Goal: Information Seeking & Learning: Find contact information

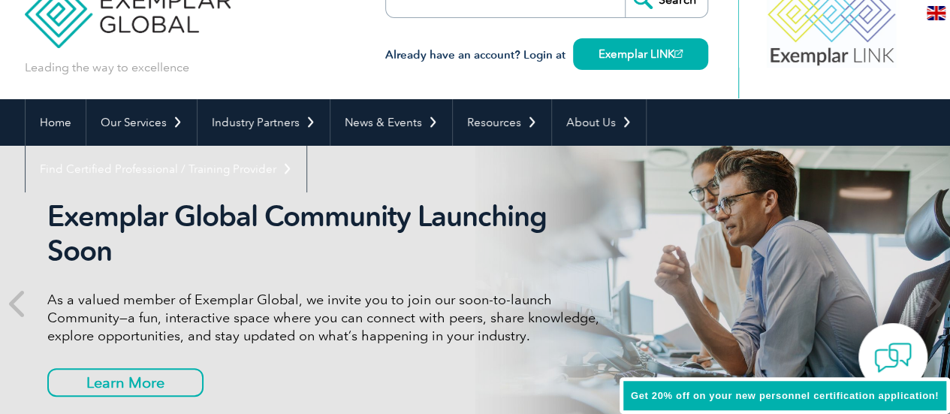
scroll to position [75, 0]
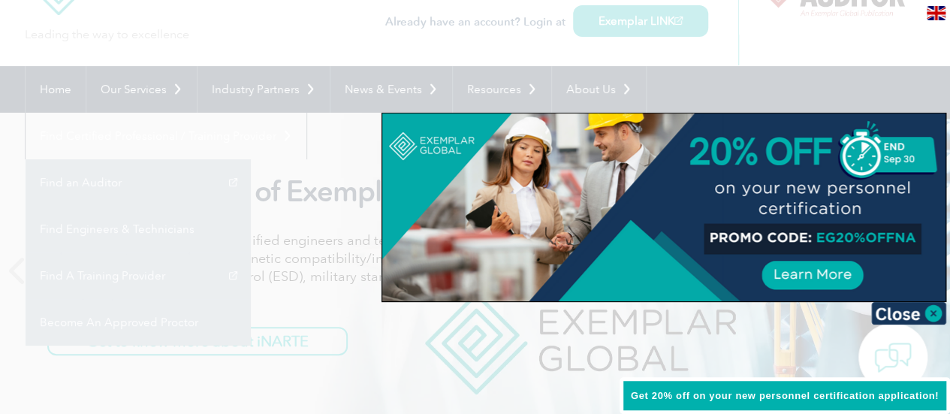
click at [336, 155] on div at bounding box center [475, 207] width 950 height 414
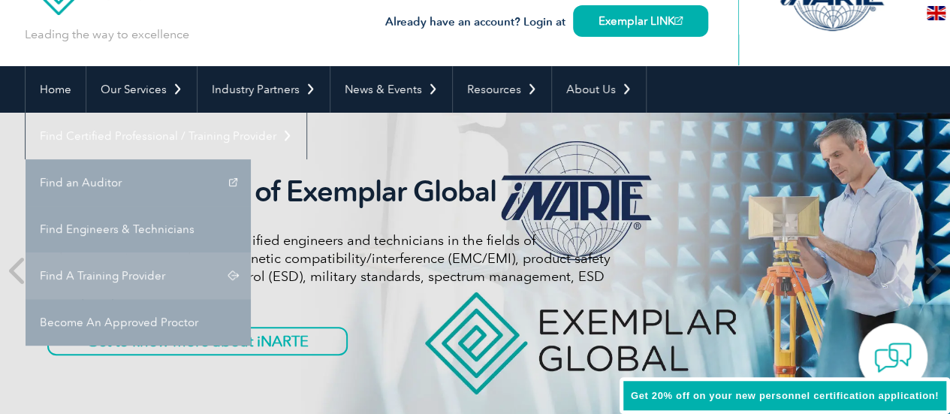
click at [251, 252] on link "Find A Training Provider" at bounding box center [138, 275] width 225 height 47
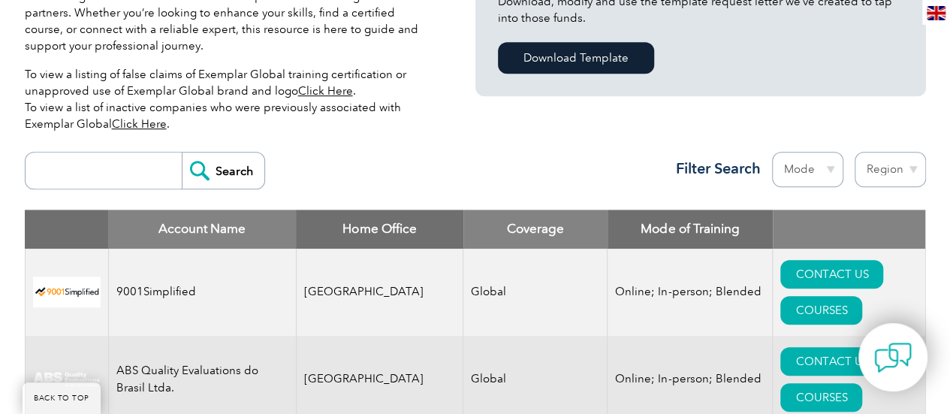
scroll to position [526, 0]
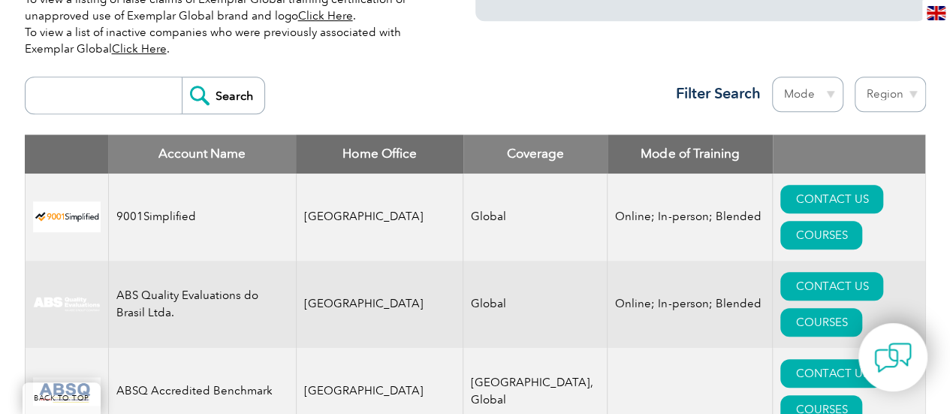
click at [112, 89] on input "search" at bounding box center [107, 95] width 149 height 36
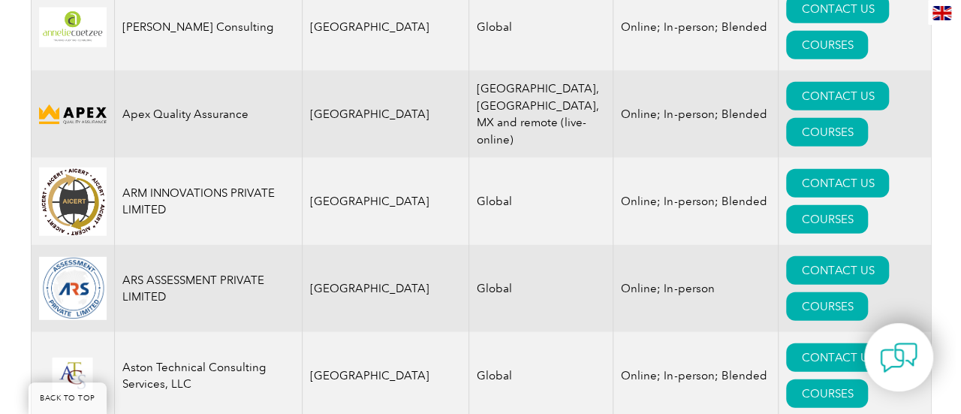
scroll to position [1953, 0]
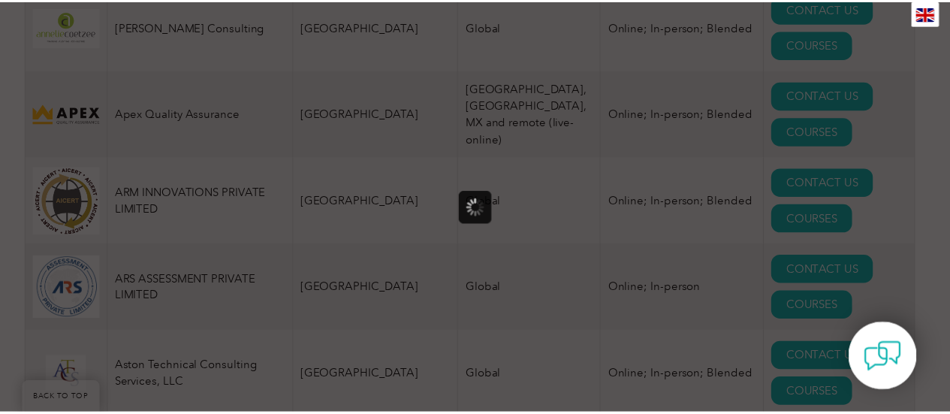
scroll to position [0, 0]
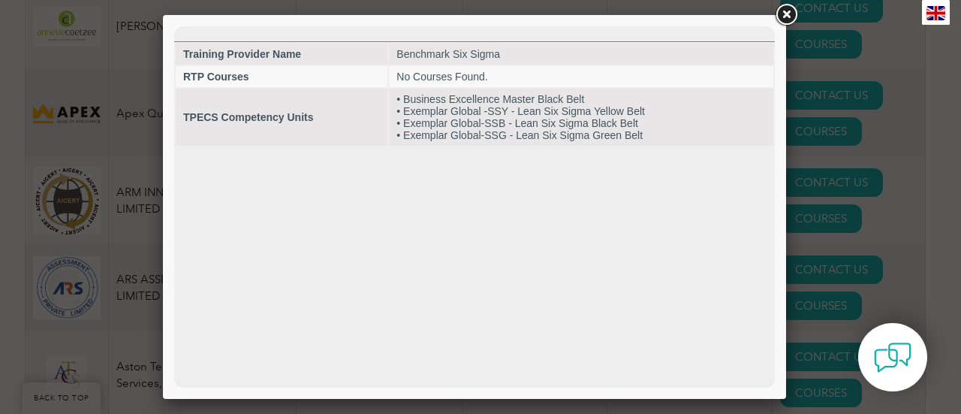
click at [784, 14] on link at bounding box center [786, 15] width 27 height 27
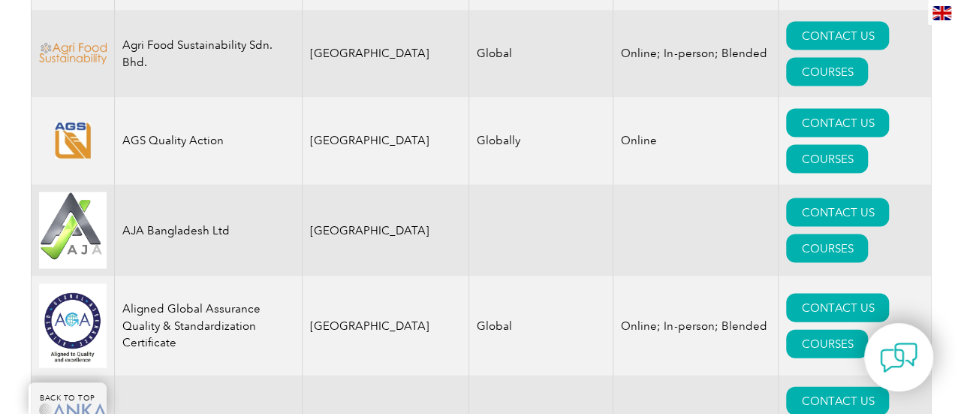
scroll to position [1502, 0]
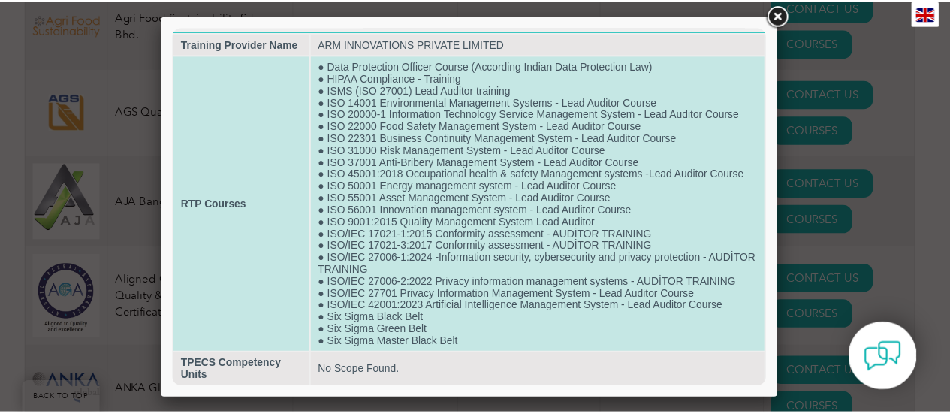
scroll to position [0, 0]
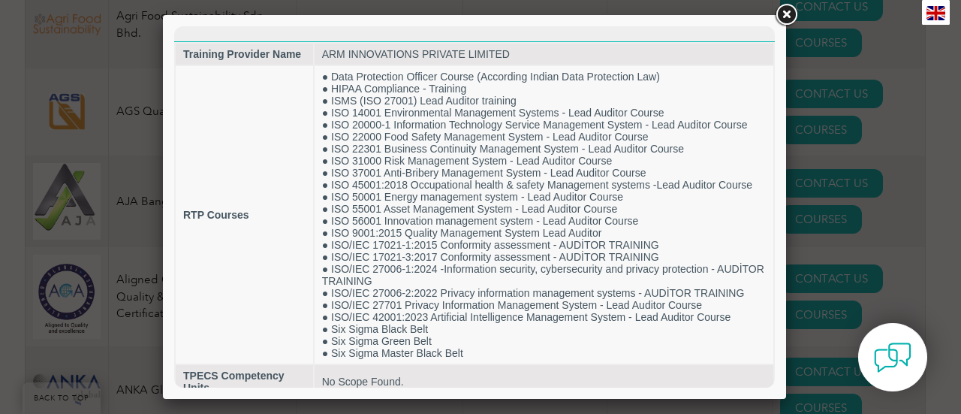
click at [787, 13] on link at bounding box center [786, 15] width 27 height 27
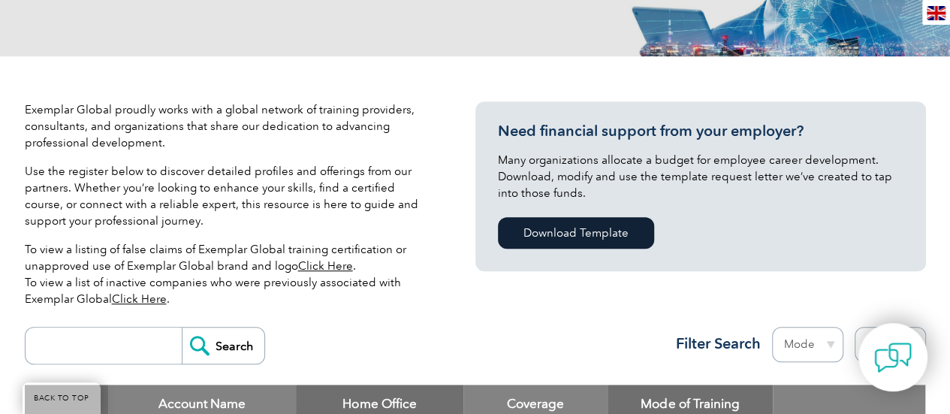
scroll to position [451, 0]
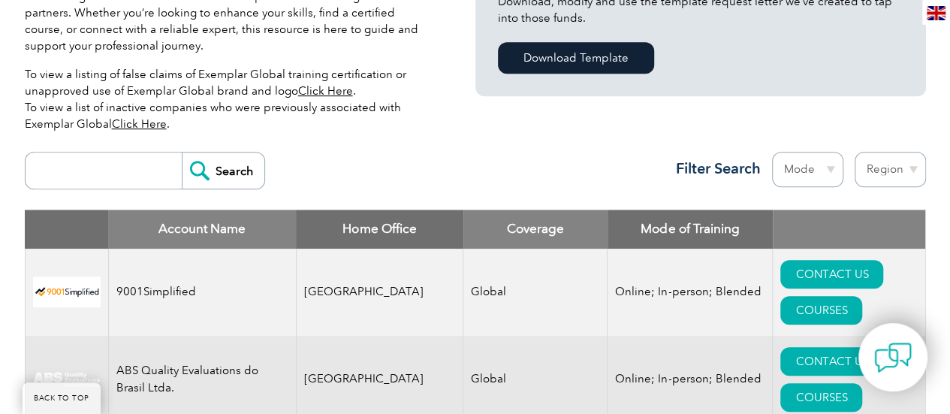
click at [142, 152] on form "Search" at bounding box center [145, 171] width 240 height 38
click at [140, 163] on input "search" at bounding box center [107, 170] width 149 height 36
type input "[DEMOGRAPHIC_DATA]"
click at [182, 152] on input "Search" at bounding box center [223, 170] width 83 height 36
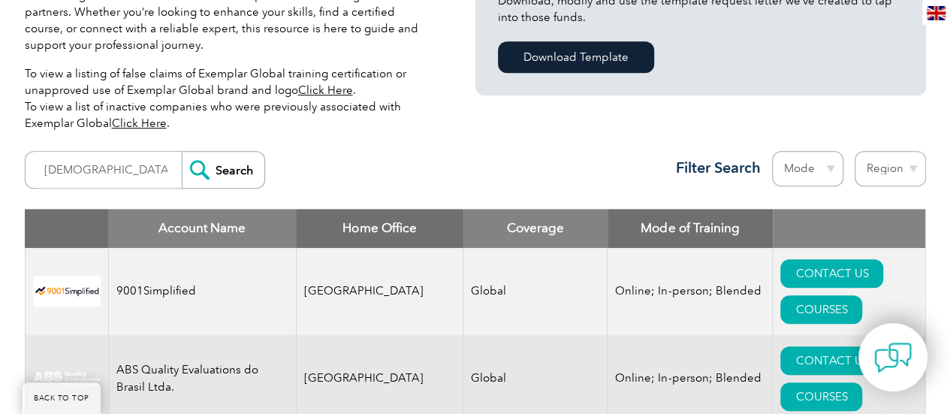
scroll to position [526, 0]
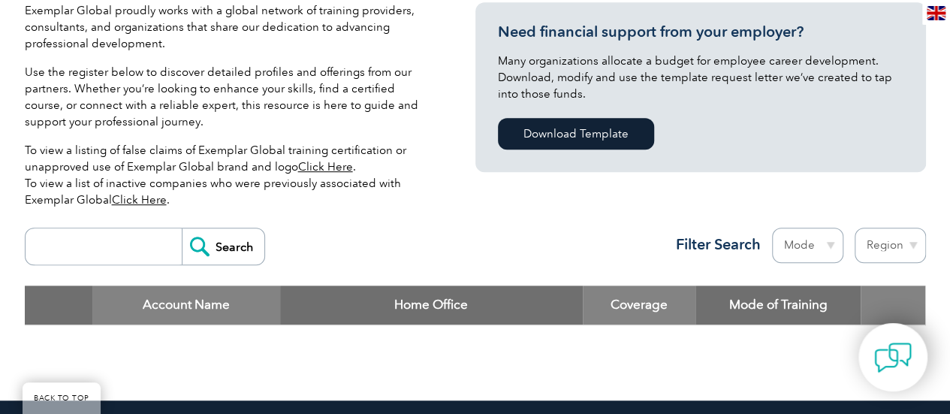
scroll to position [376, 0]
